Goal: Browse casually: Explore the website without a specific task or goal

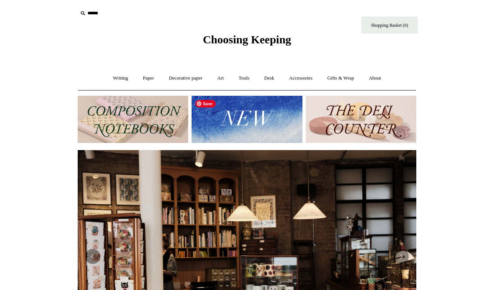
click at [253, 121] on img at bounding box center [247, 119] width 111 height 47
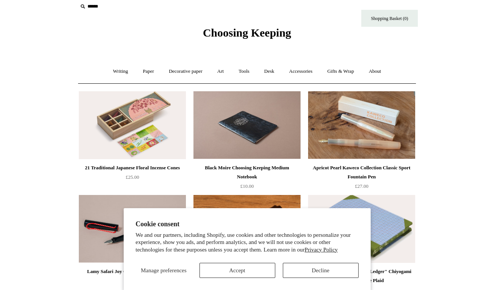
scroll to position [7, 0]
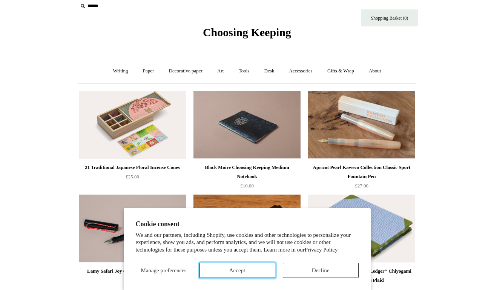
click at [259, 271] on button "Accept" at bounding box center [238, 270] width 76 height 15
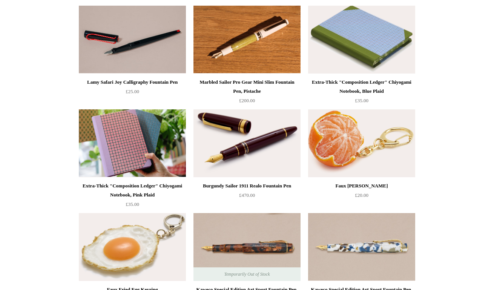
scroll to position [0, 0]
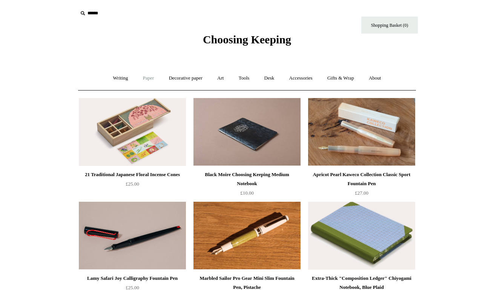
click at [143, 77] on link "Paper +" at bounding box center [148, 78] width 25 height 20
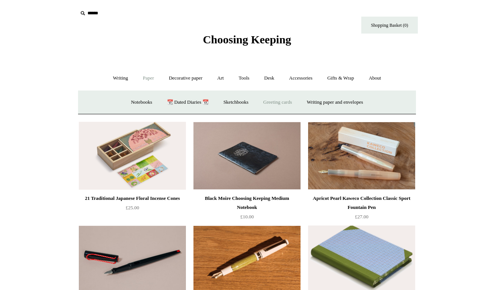
click at [287, 102] on link "Greeting cards +" at bounding box center [277, 102] width 42 height 20
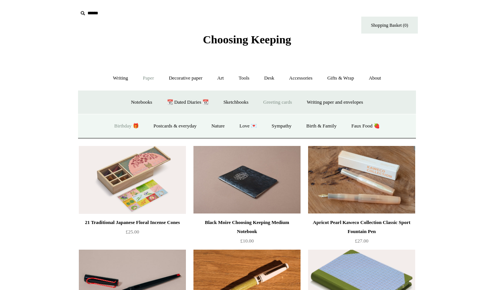
click at [130, 127] on link "Birthday 🎁" at bounding box center [126, 126] width 38 height 20
click at [253, 126] on link "Love 💌" at bounding box center [248, 126] width 31 height 20
click at [357, 126] on link "Faux Food 🍓" at bounding box center [366, 126] width 42 height 20
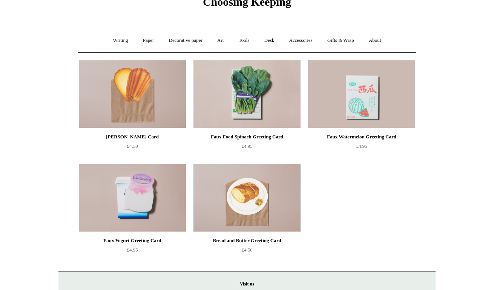
scroll to position [71, 0]
